Goal: Navigation & Orientation: Find specific page/section

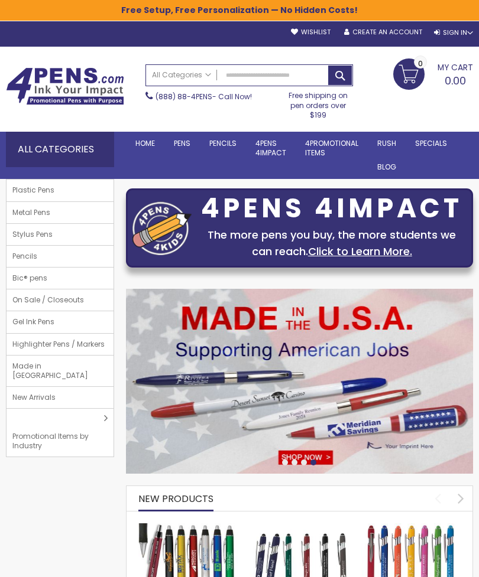
click at [50, 210] on span "Metal Pens" at bounding box center [31, 212] width 50 height 21
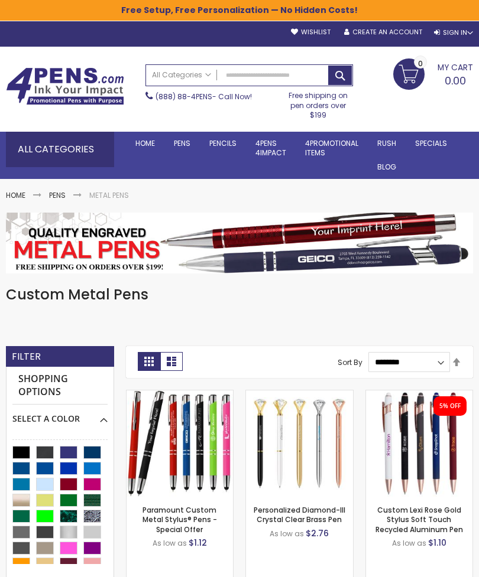
click at [0, 0] on link "Standard #2 Pencils" at bounding box center [0, 0] width 0 height 0
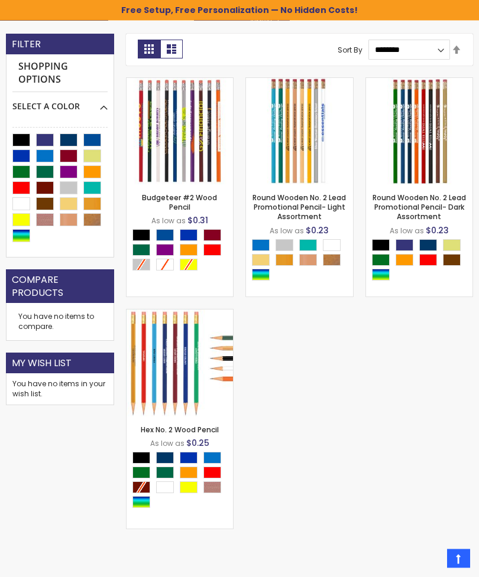
scroll to position [238, 0]
click at [415, 207] on link "Round Wooden No. 2 Lead Promotional Pencil- Dark Assortment" at bounding box center [418, 207] width 93 height 29
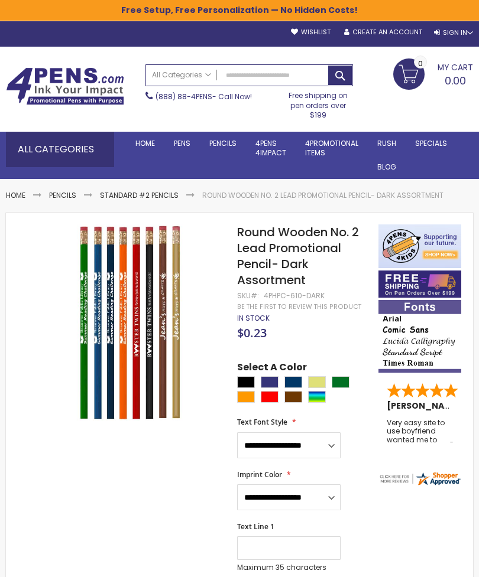
click at [0, 0] on link "Magnets" at bounding box center [0, 0] width 0 height 0
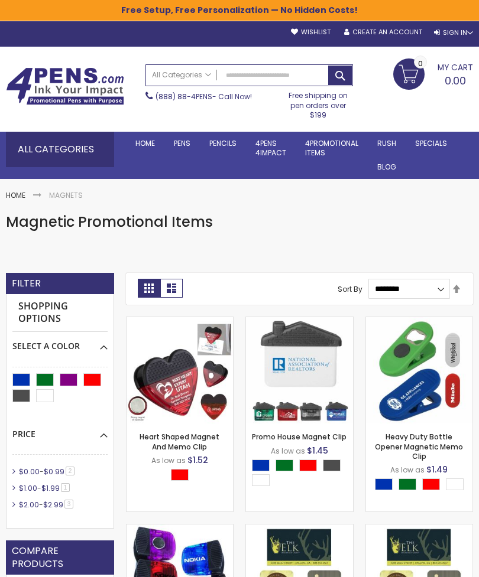
click at [0, 0] on link "Tumblers" at bounding box center [0, 0] width 0 height 0
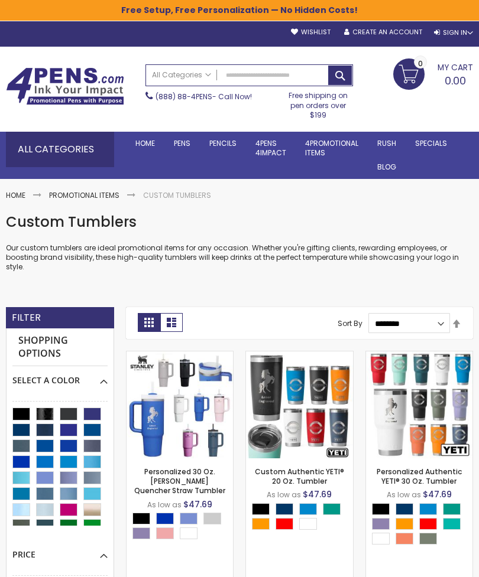
click at [0, 0] on link "Low Minimum Pens" at bounding box center [0, 0] width 0 height 0
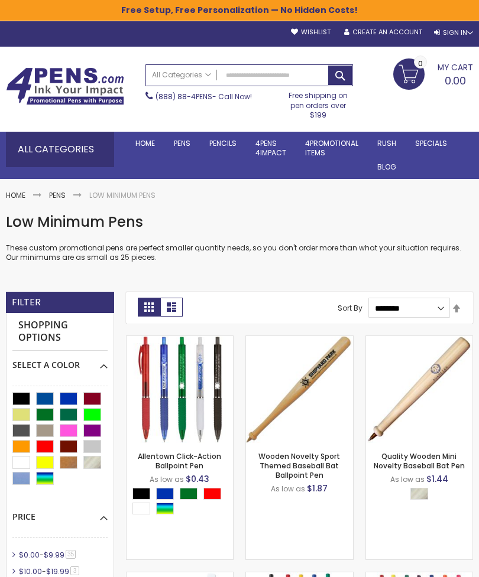
click at [0, 0] on link "USA Made Pens" at bounding box center [0, 0] width 0 height 0
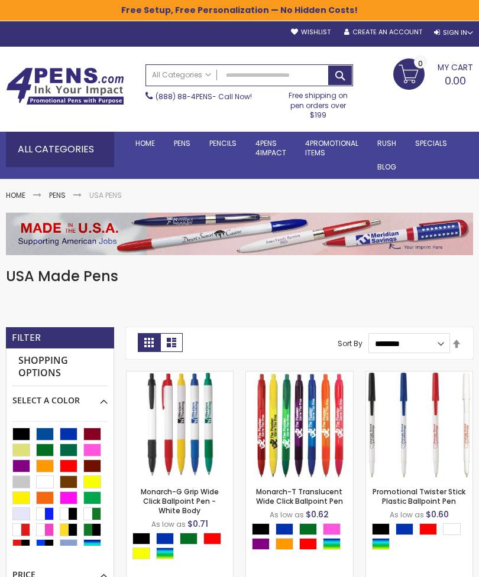
click at [0, 0] on link "Mechanical Pencils" at bounding box center [0, 0] width 0 height 0
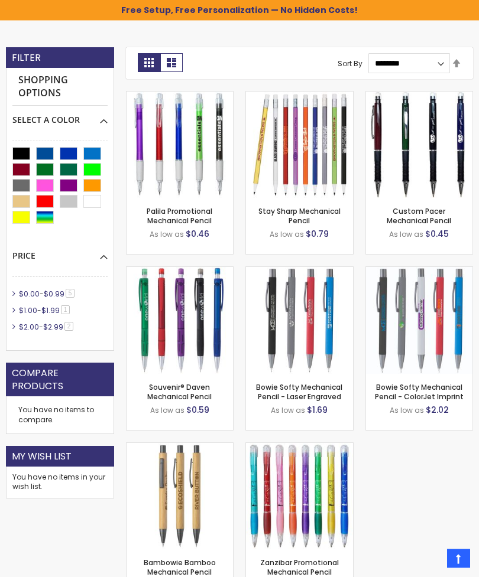
scroll to position [282, 0]
click at [322, 499] on img at bounding box center [299, 496] width 107 height 107
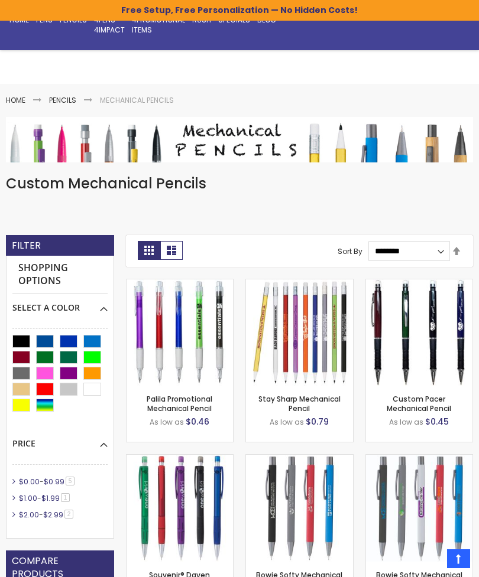
scroll to position [0, 0]
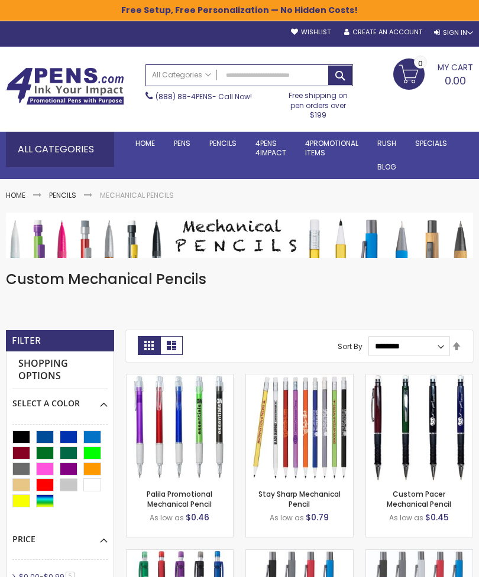
click at [147, 143] on span "Home" at bounding box center [144, 143] width 19 height 10
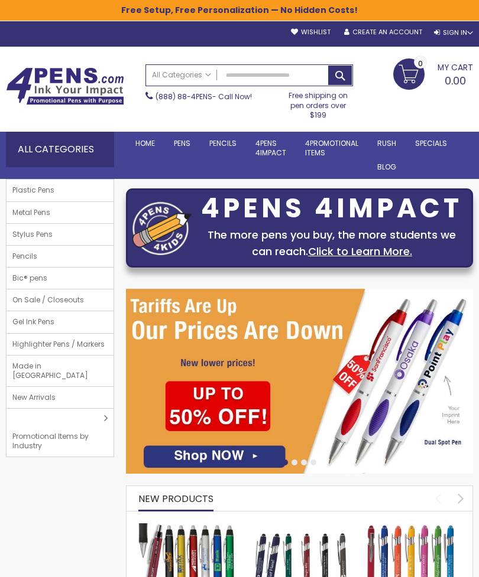
click at [76, 302] on span "On Sale / Closeouts" at bounding box center [47, 299] width 83 height 21
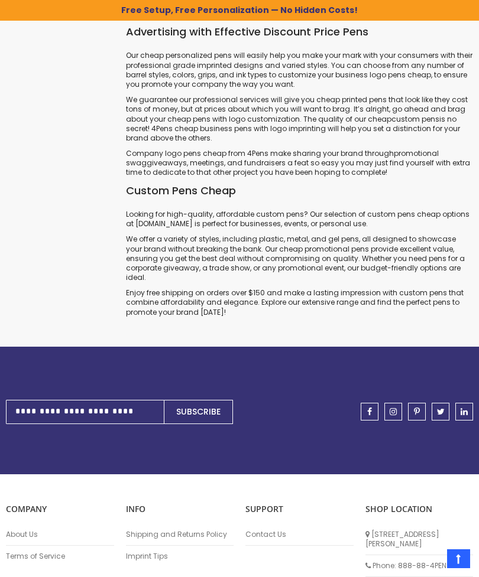
scroll to position [5658, 0]
